Goal: Task Accomplishment & Management: Manage account settings

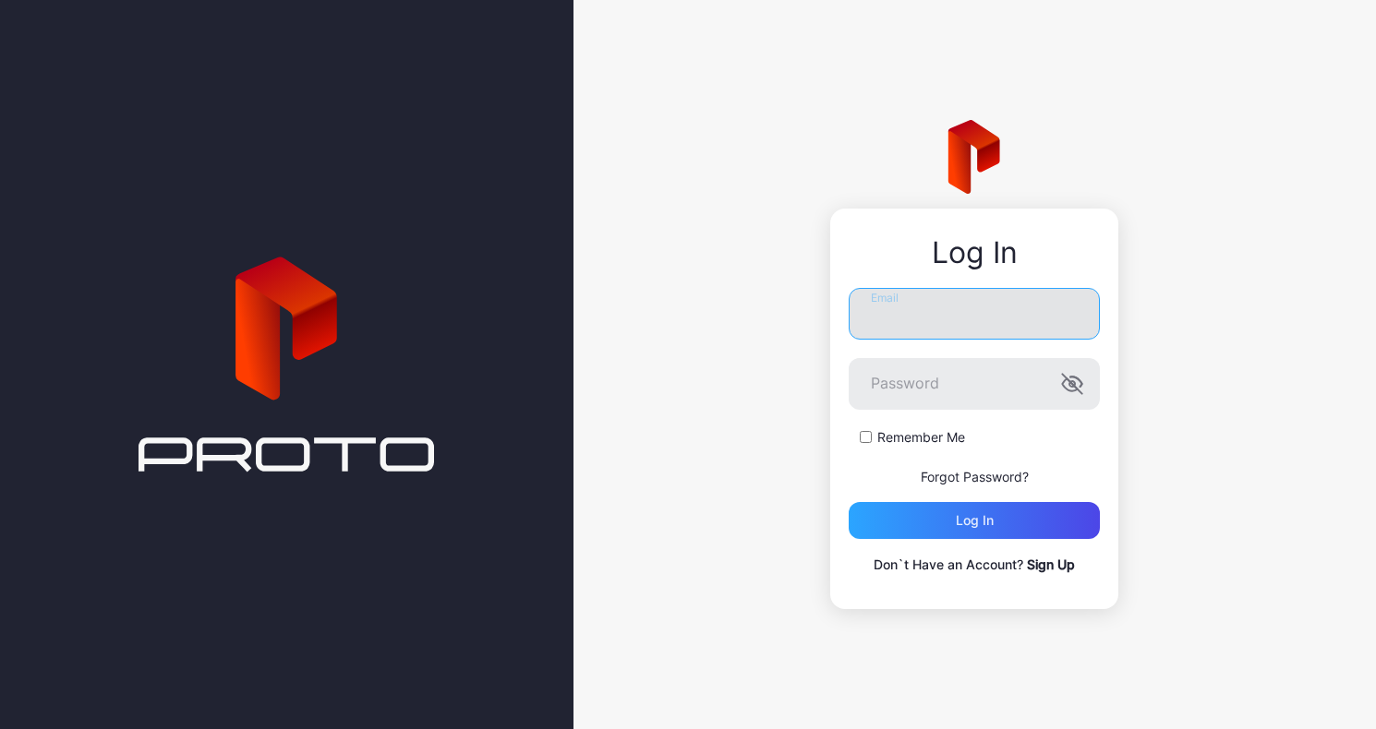
click at [931, 319] on input "Email" at bounding box center [974, 314] width 251 height 52
type input "**********"
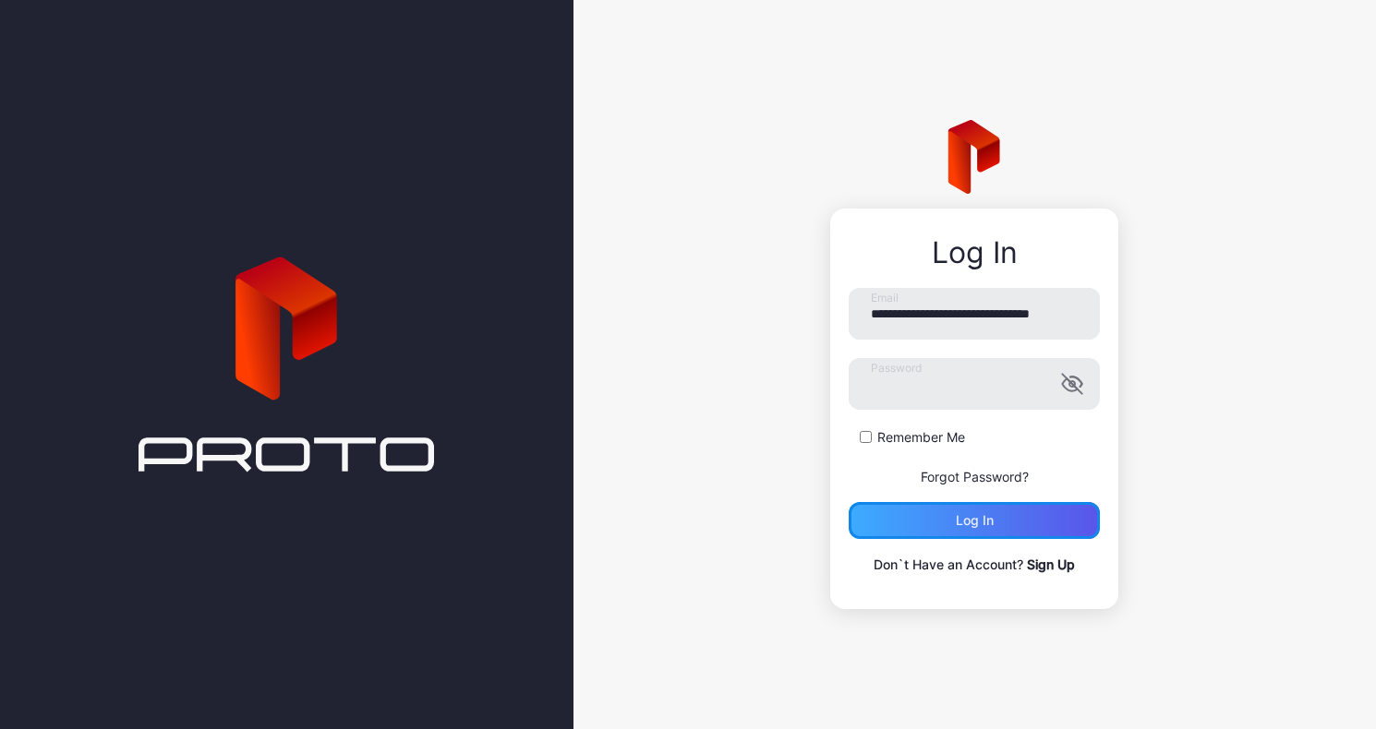
click at [977, 520] on div "Log in" at bounding box center [975, 520] width 38 height 15
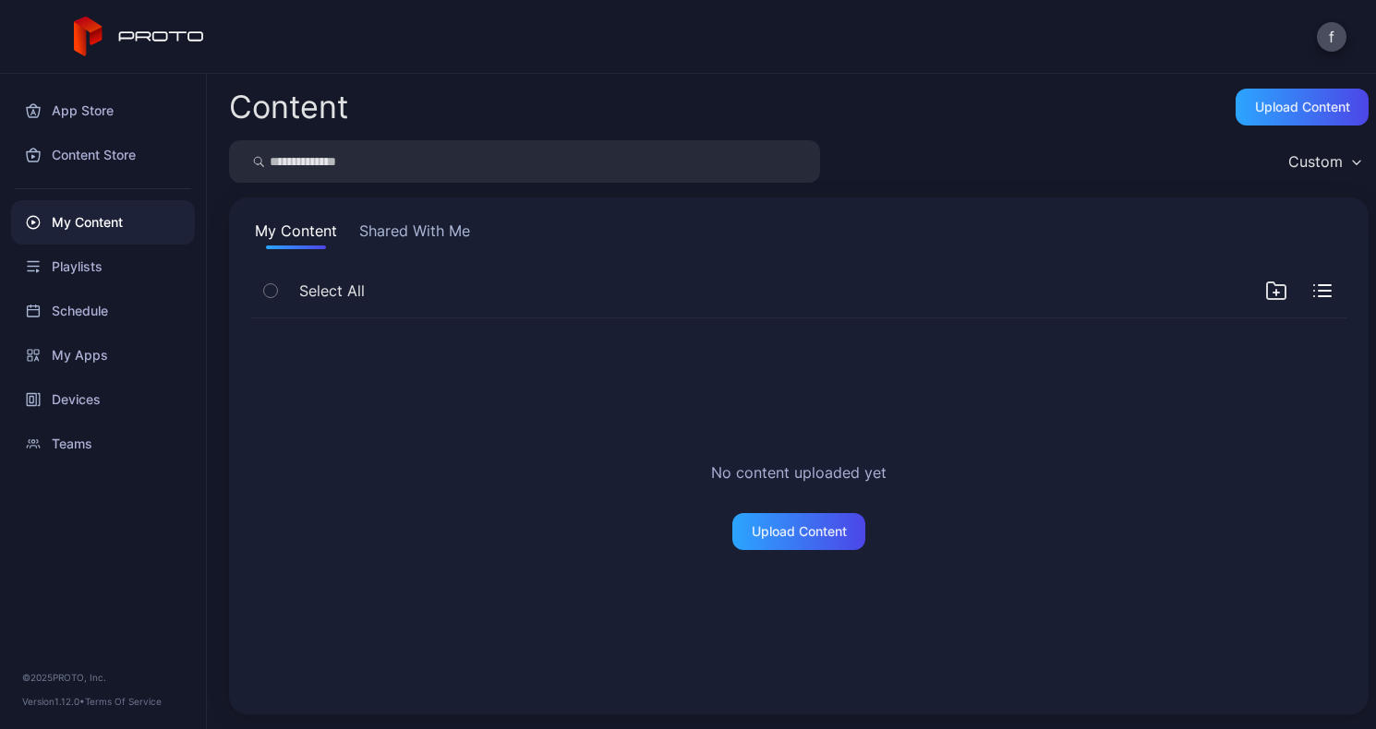
click at [416, 225] on button "Shared With Me" at bounding box center [414, 235] width 118 height 30
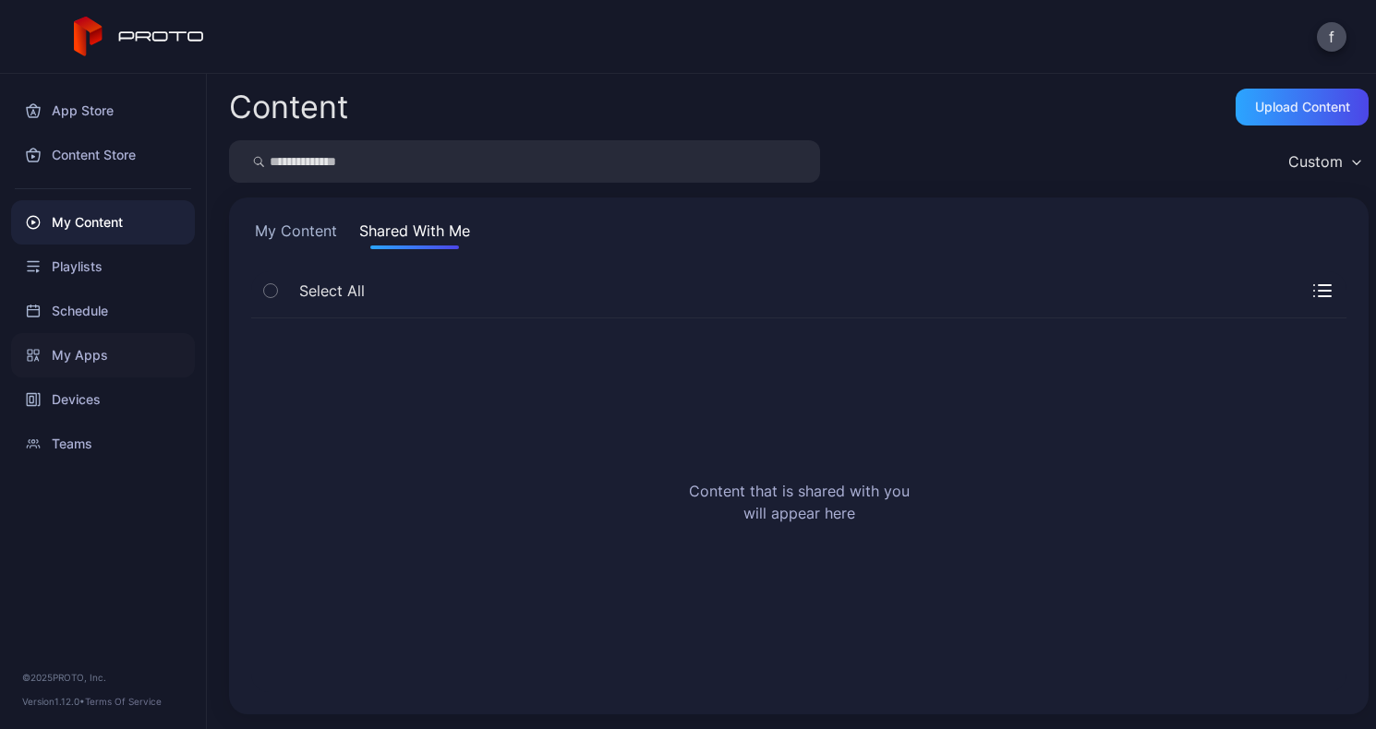
click at [78, 352] on div "My Apps" at bounding box center [103, 355] width 184 height 44
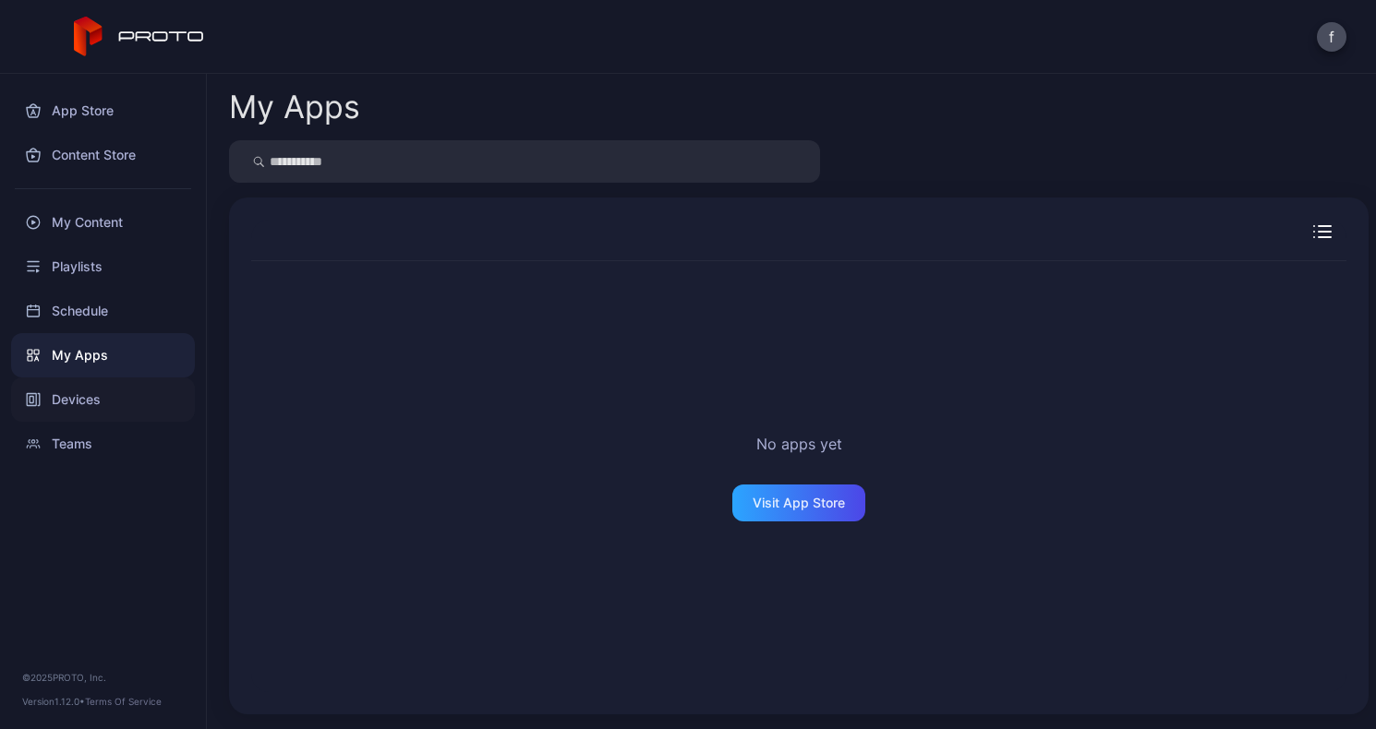
click at [66, 394] on div "Devices" at bounding box center [103, 400] width 184 height 44
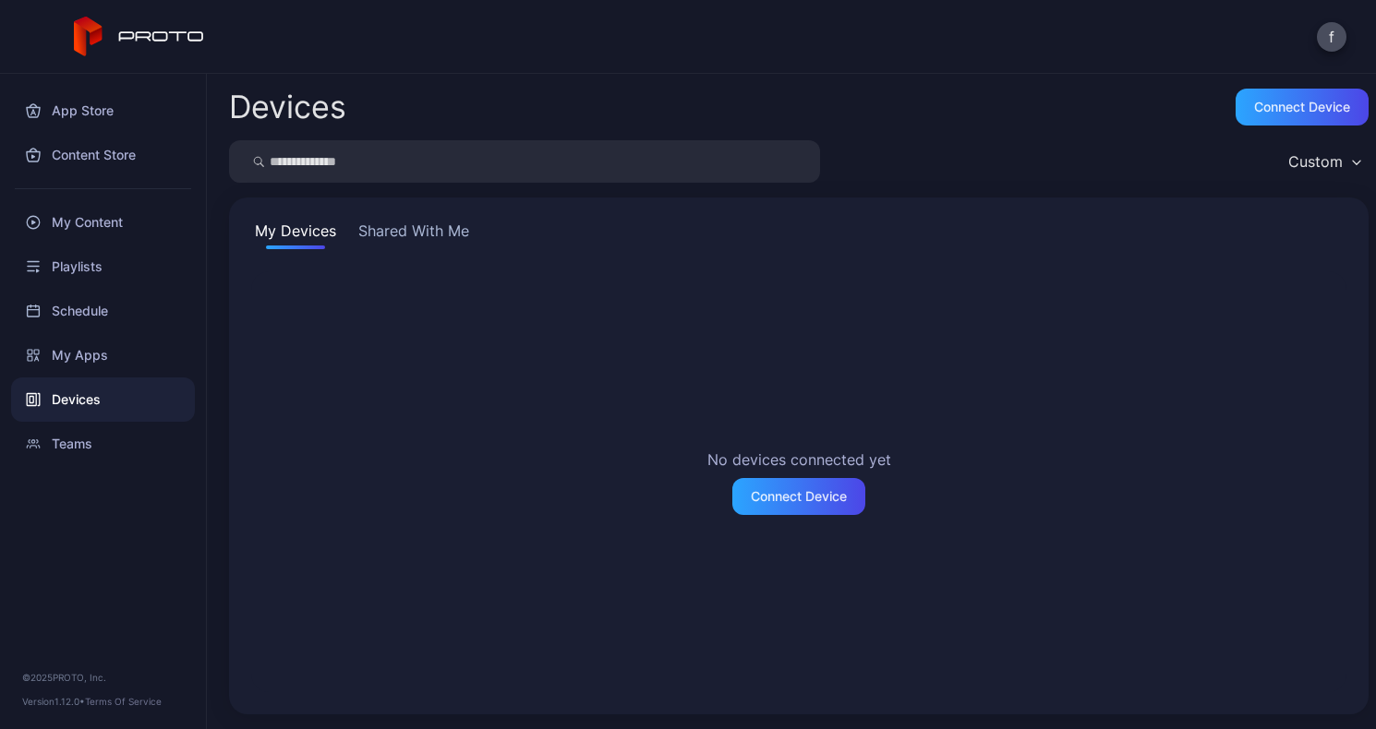
click at [422, 224] on button "Shared With Me" at bounding box center [414, 235] width 118 height 30
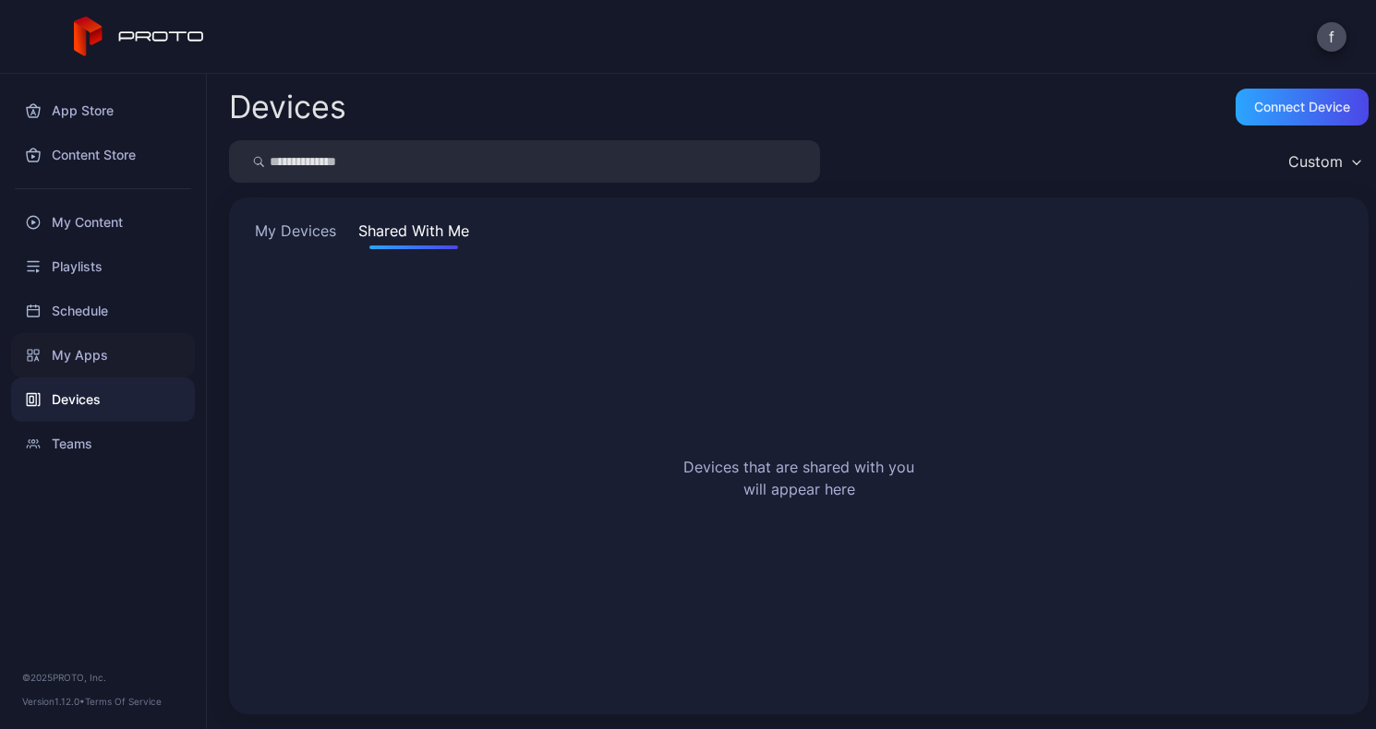
click at [94, 355] on div "My Apps" at bounding box center [103, 355] width 184 height 44
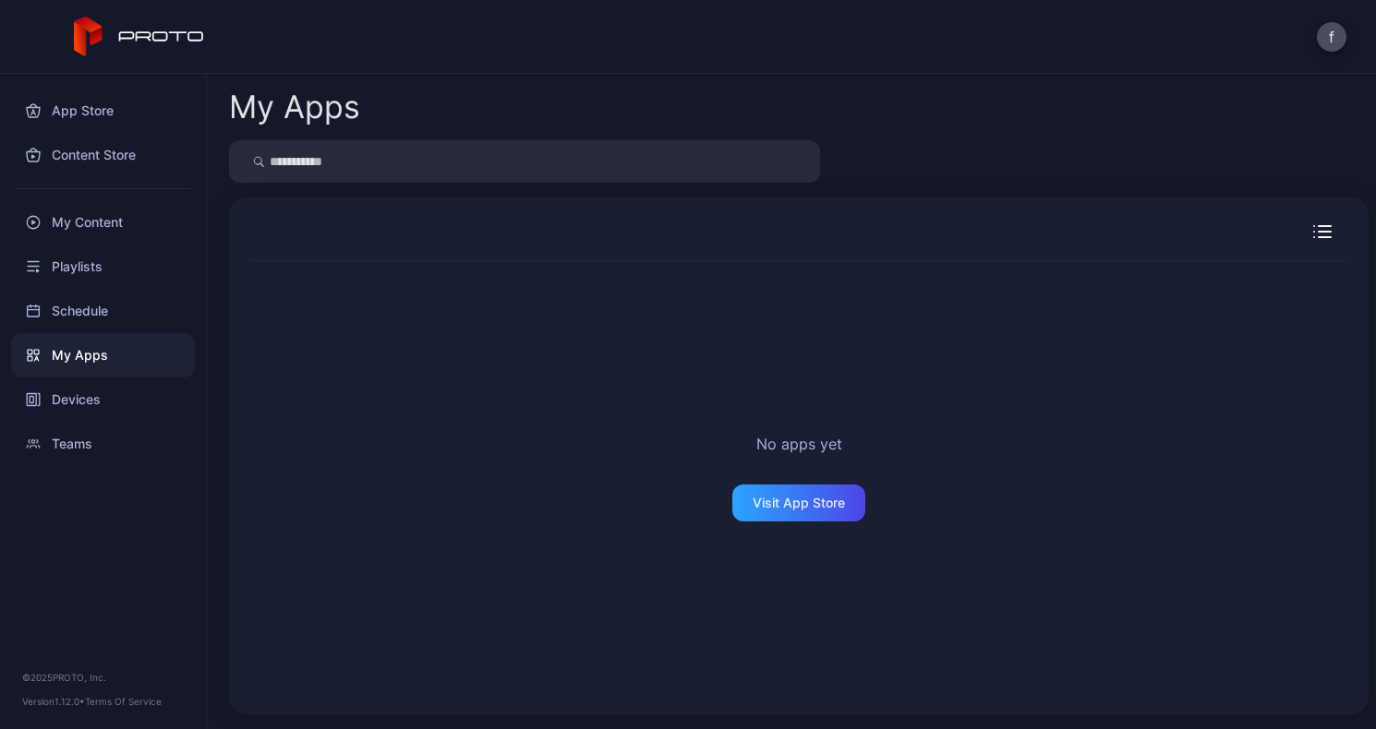
click at [1319, 232] on icon "button" at bounding box center [1325, 232] width 12 height 0
click at [1090, 413] on div "No apps yet Visit App Store" at bounding box center [798, 477] width 1095 height 430
click at [1330, 41] on button "f" at bounding box center [1332, 37] width 30 height 30
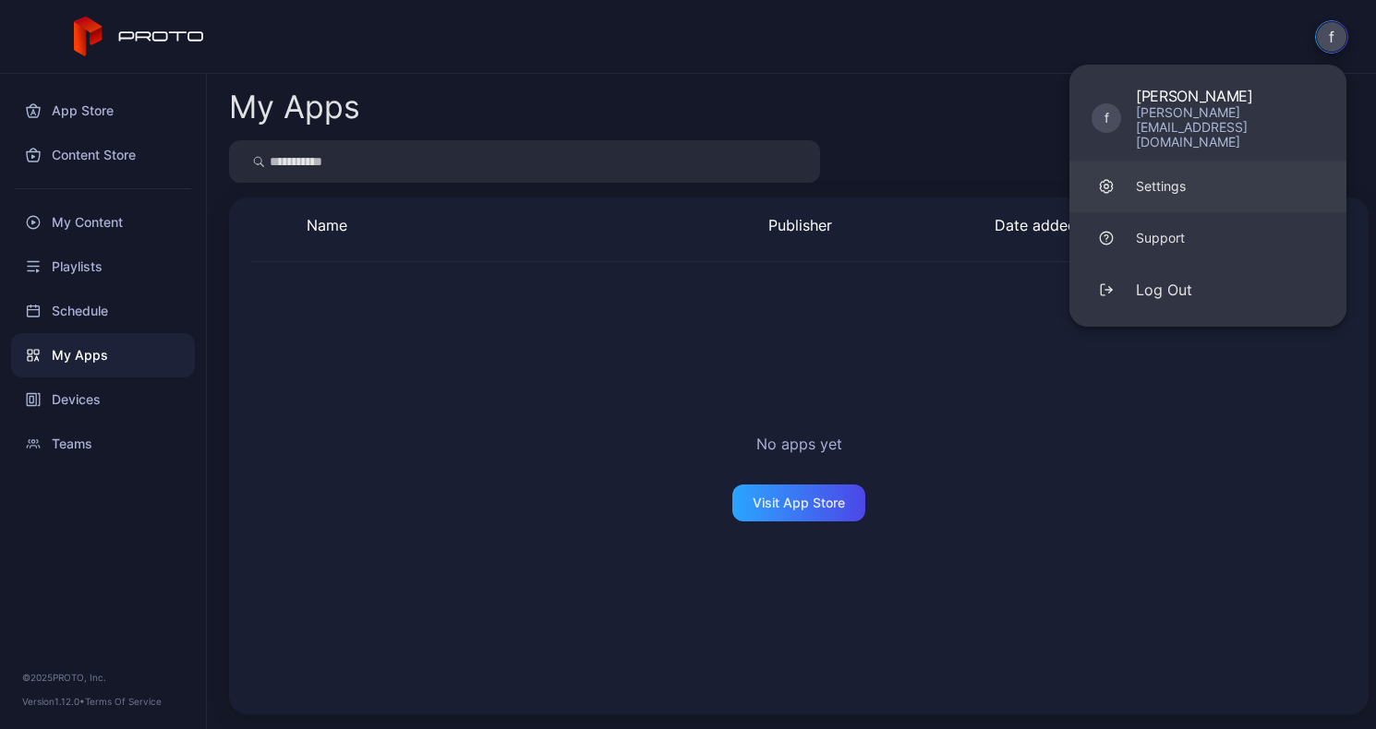
click at [1175, 177] on div "Settings" at bounding box center [1161, 186] width 50 height 18
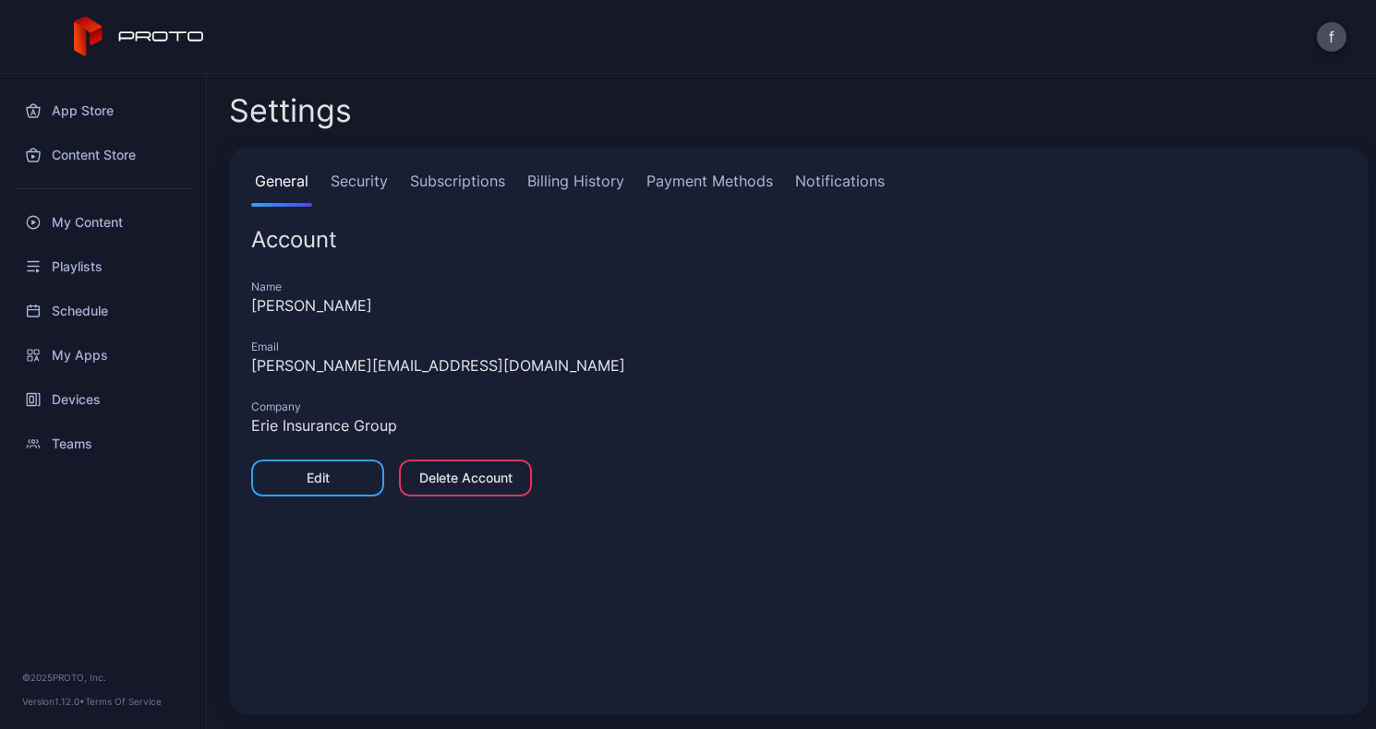
click at [355, 176] on link "Security" at bounding box center [359, 188] width 65 height 37
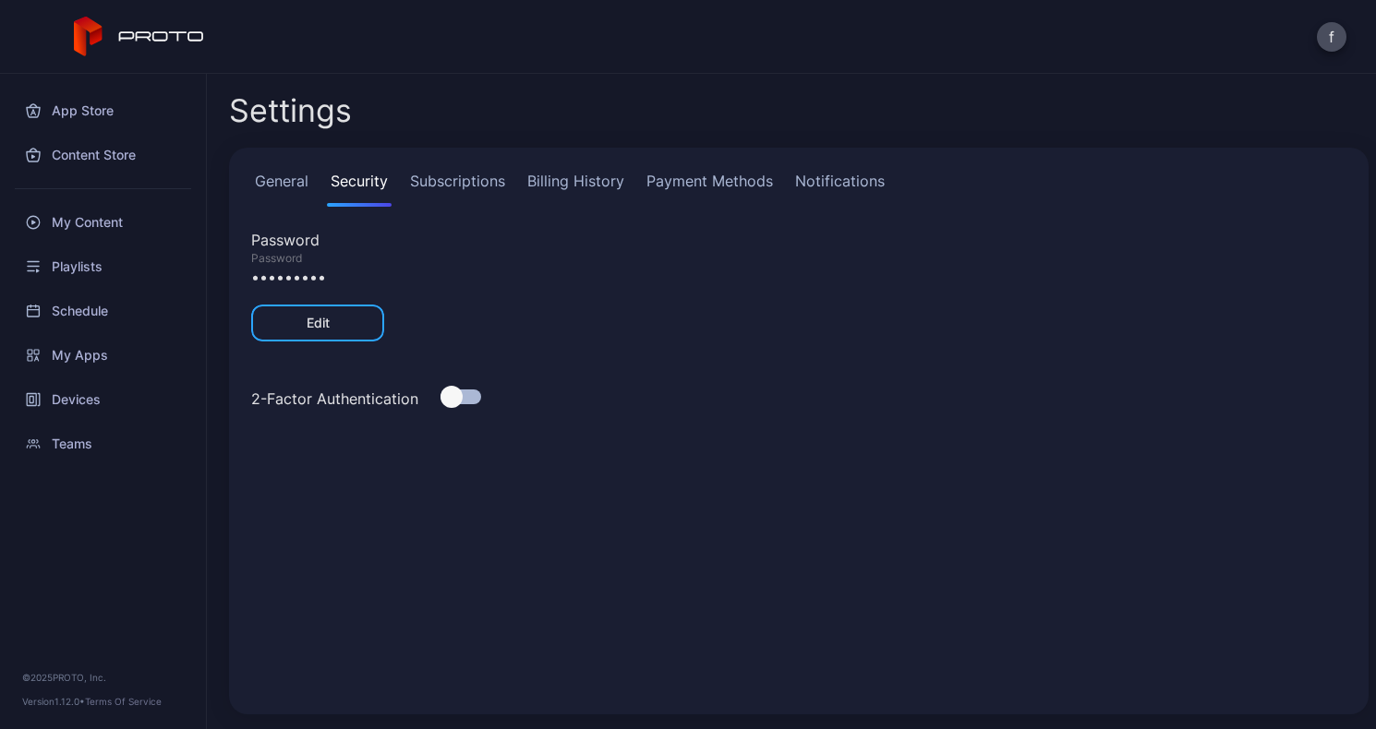
click at [470, 174] on link "Subscriptions" at bounding box center [457, 188] width 102 height 37
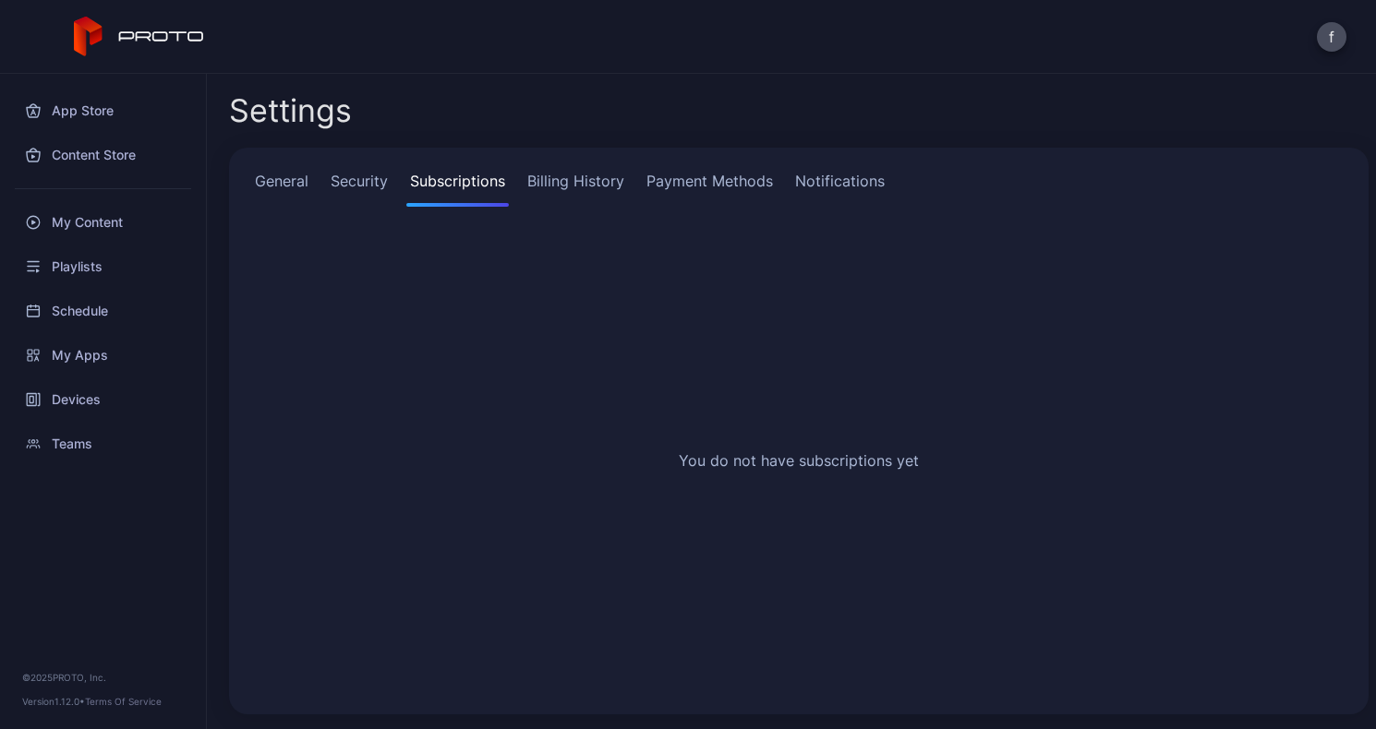
click at [577, 181] on link "Billing History" at bounding box center [576, 188] width 104 height 37
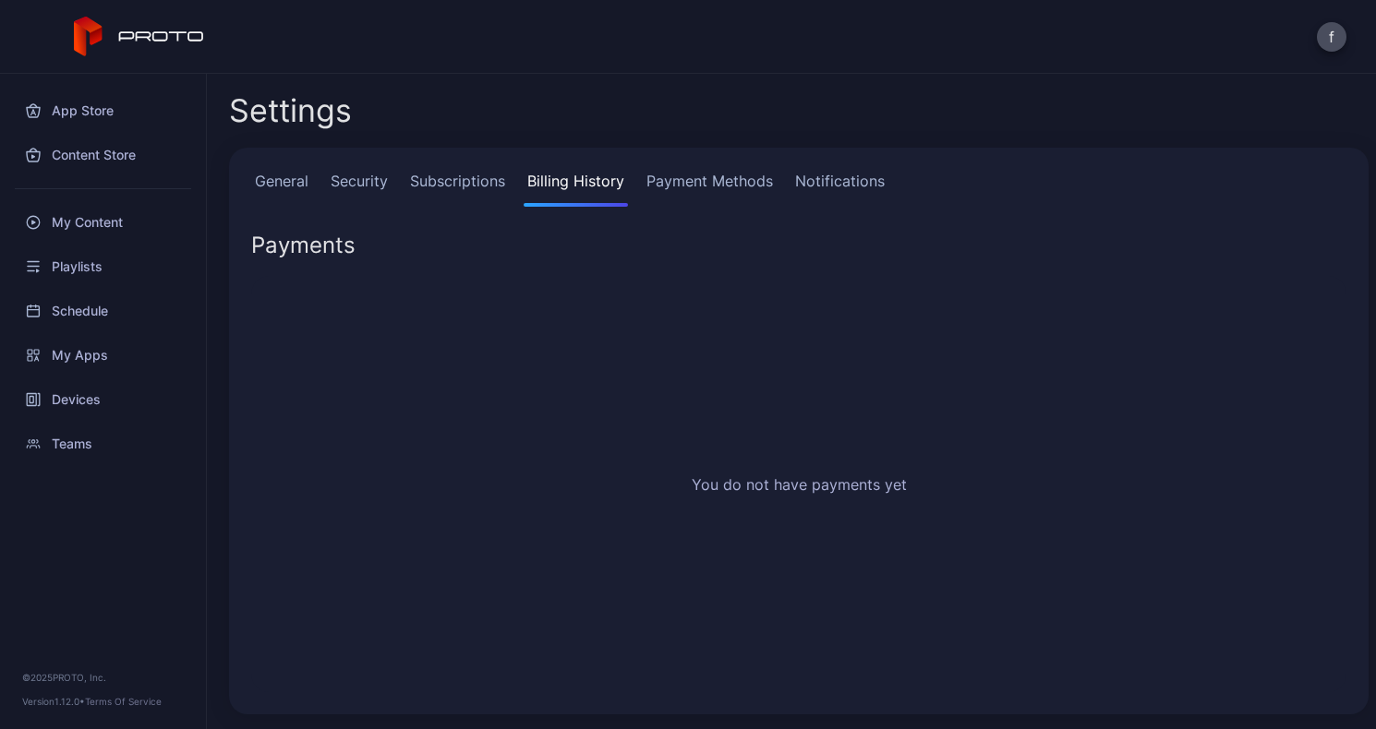
drag, startPoint x: 669, startPoint y: 186, endPoint x: 690, endPoint y: 184, distance: 21.3
click at [670, 186] on link "Payment Methods" at bounding box center [710, 188] width 134 height 37
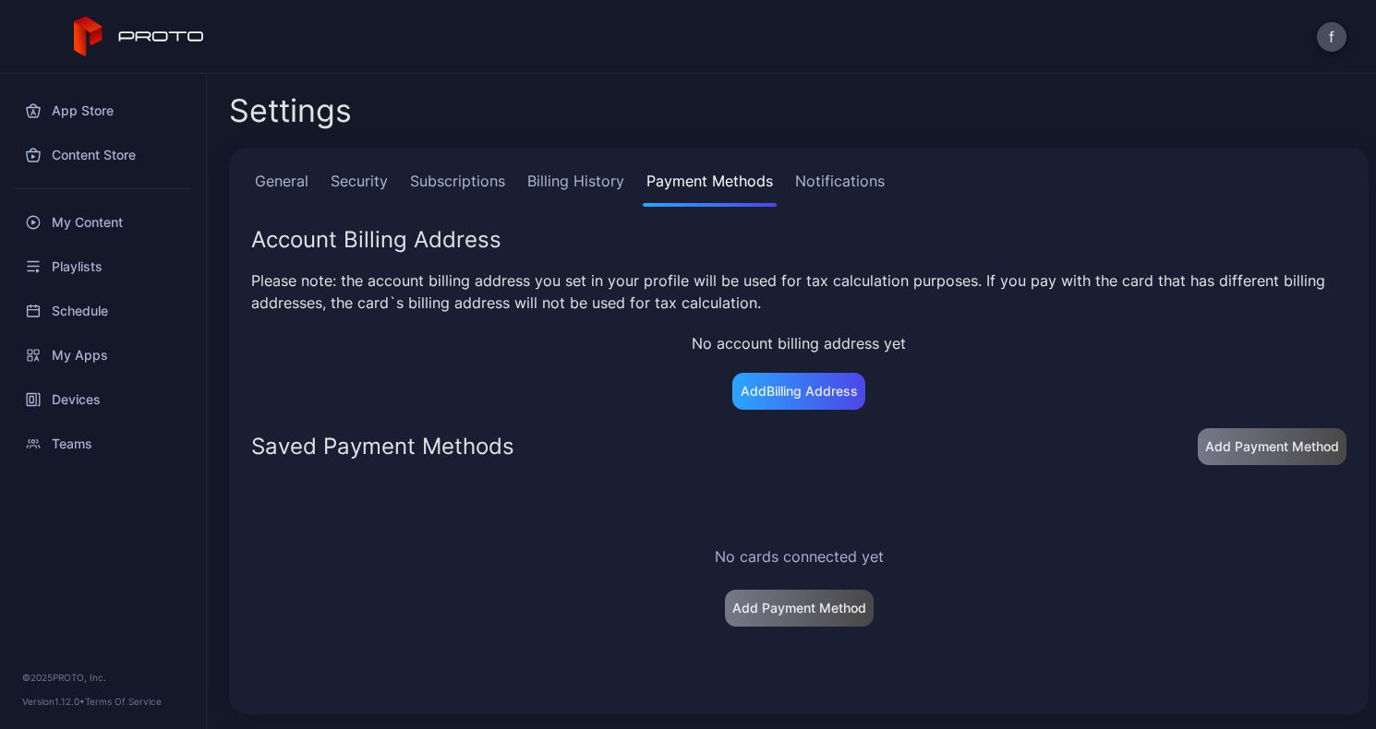
click at [817, 182] on link "Notifications" at bounding box center [839, 188] width 97 height 37
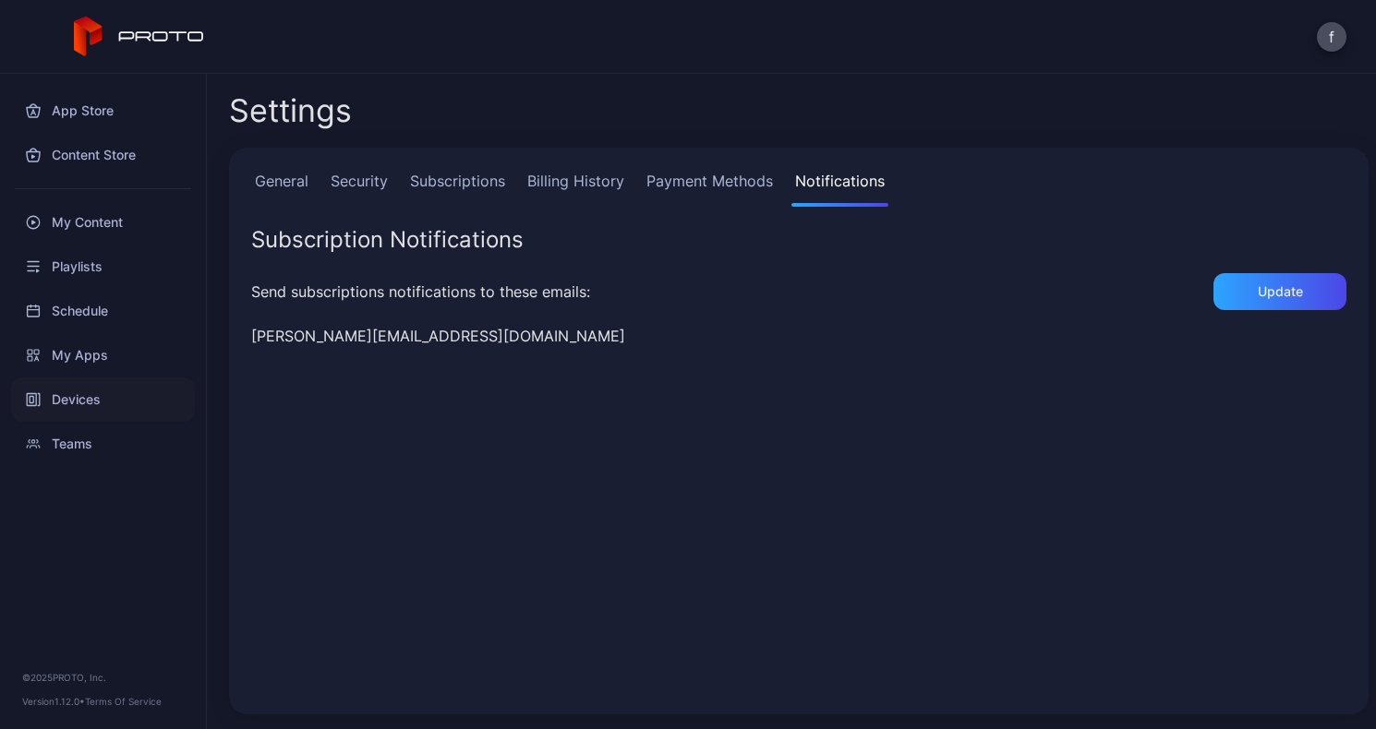
click at [83, 392] on div "Devices" at bounding box center [103, 400] width 184 height 44
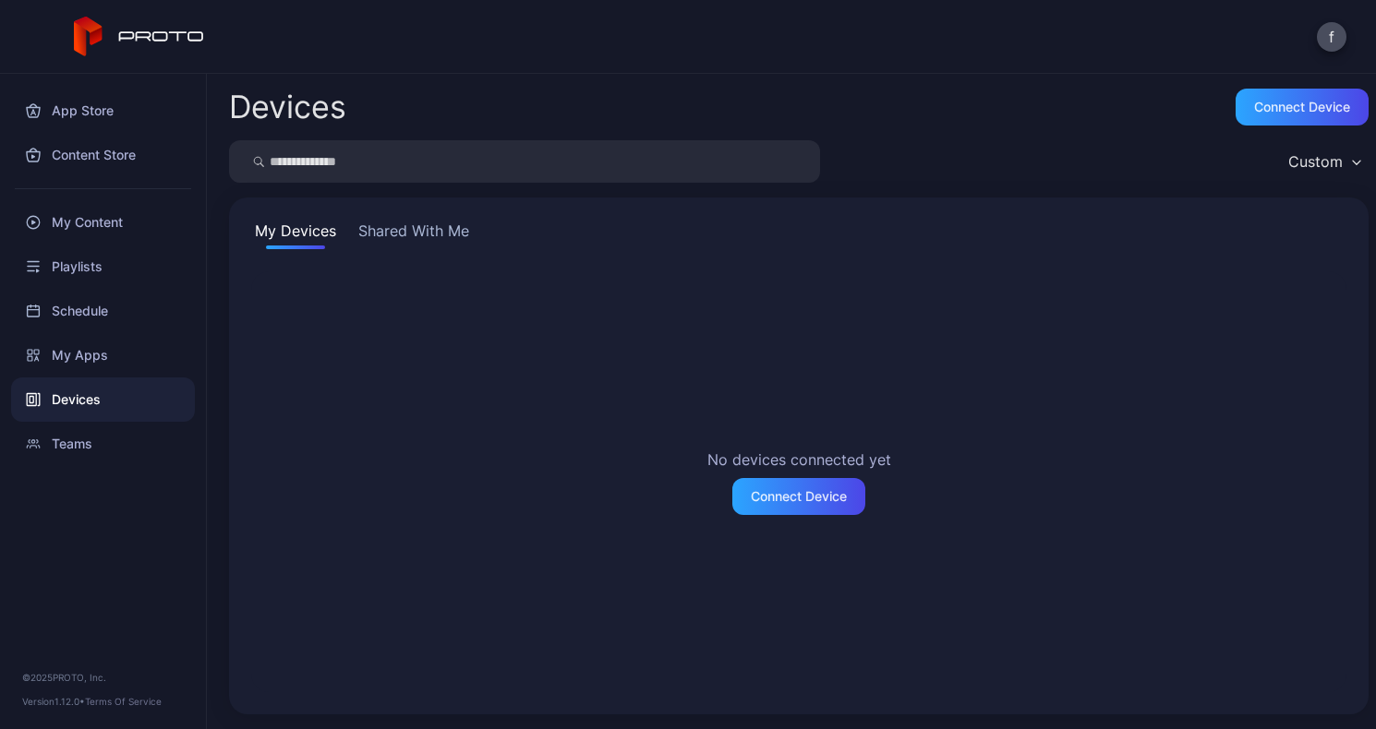
click at [439, 227] on button "Shared With Me" at bounding box center [414, 235] width 118 height 30
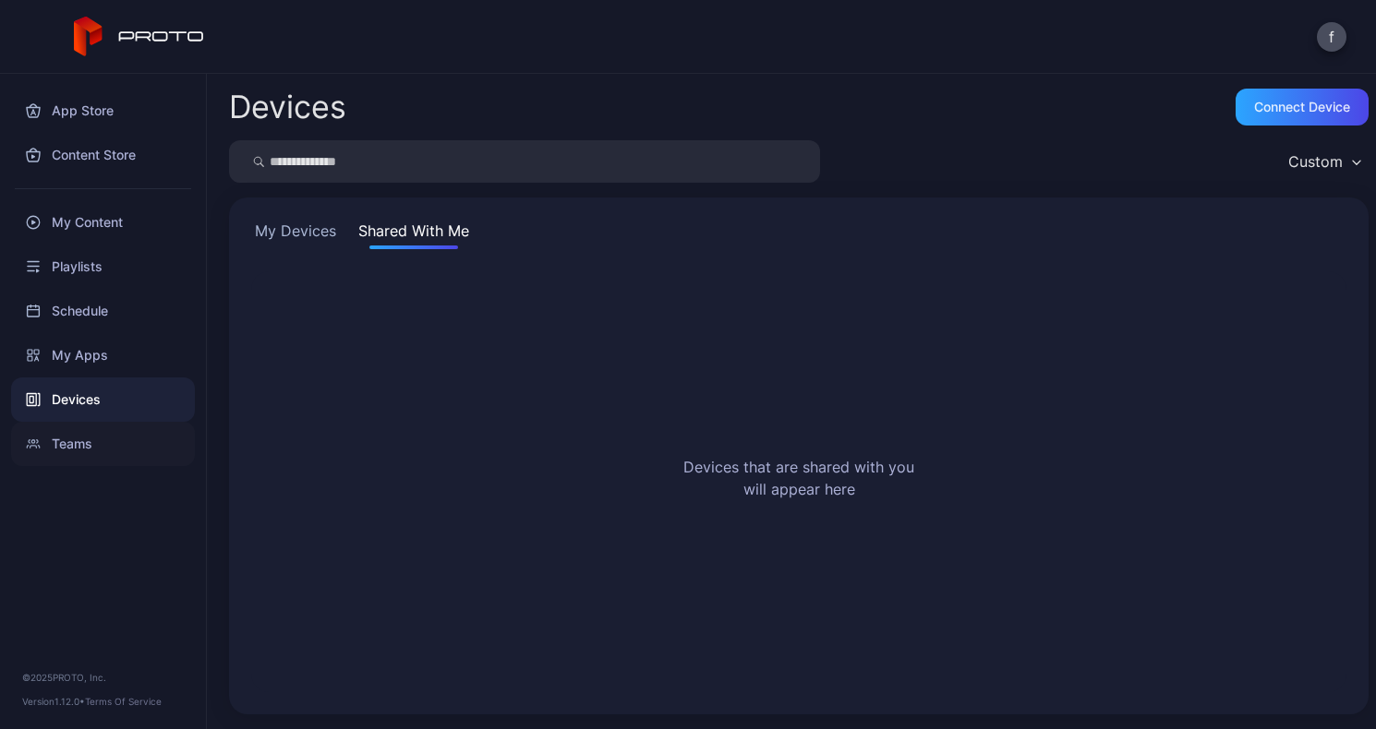
click at [78, 443] on div "Teams" at bounding box center [103, 444] width 184 height 44
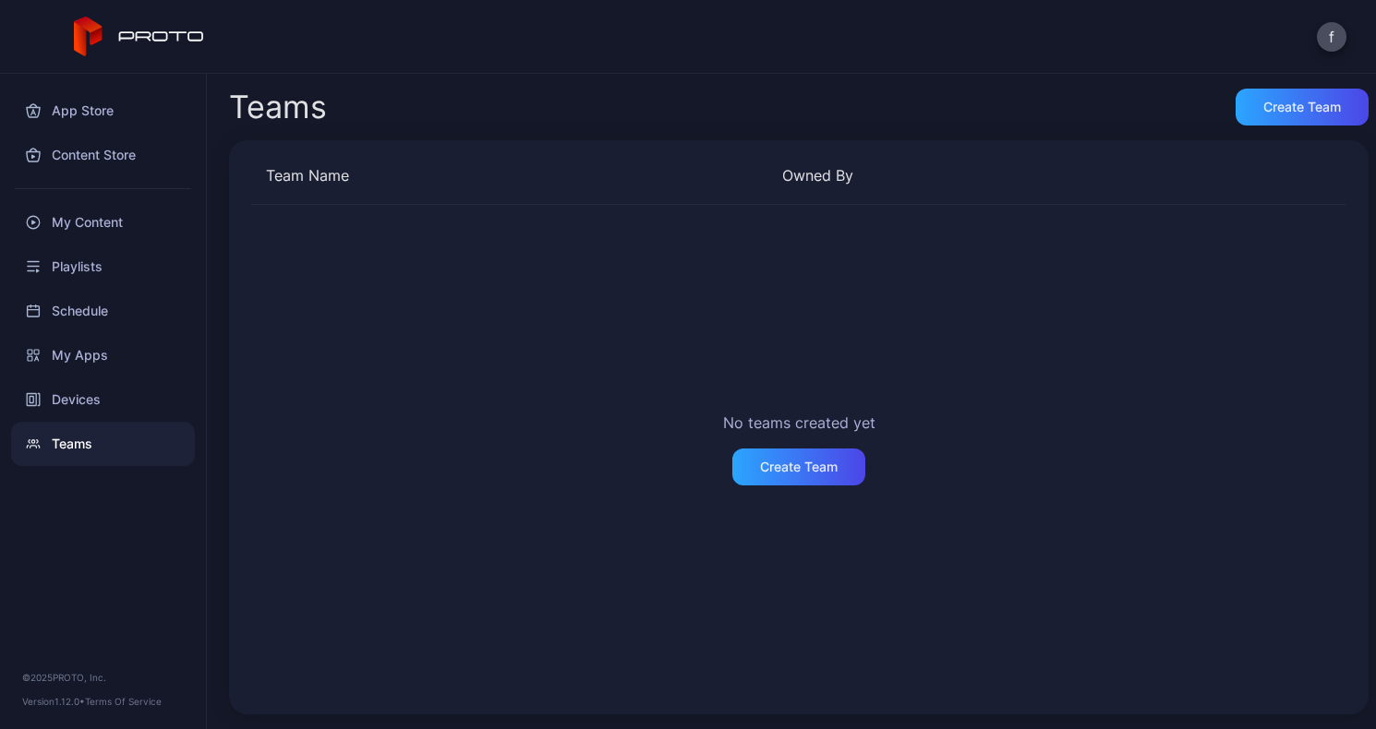
click at [515, 613] on div "No teams created yet Create Team" at bounding box center [798, 449] width 1095 height 488
click at [1335, 36] on button "f" at bounding box center [1332, 37] width 30 height 30
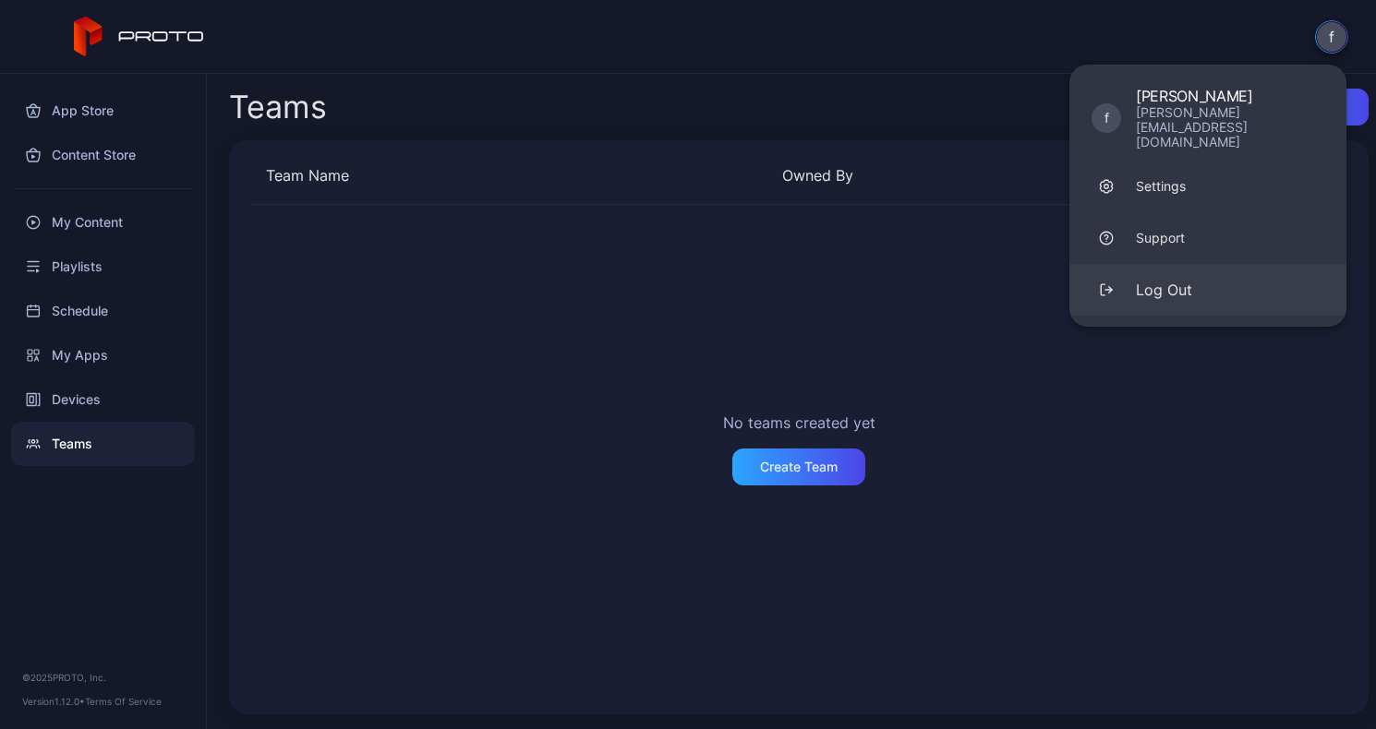
click at [1181, 279] on div "Log Out" at bounding box center [1164, 290] width 56 height 22
